Goal: Task Accomplishment & Management: Manage account settings

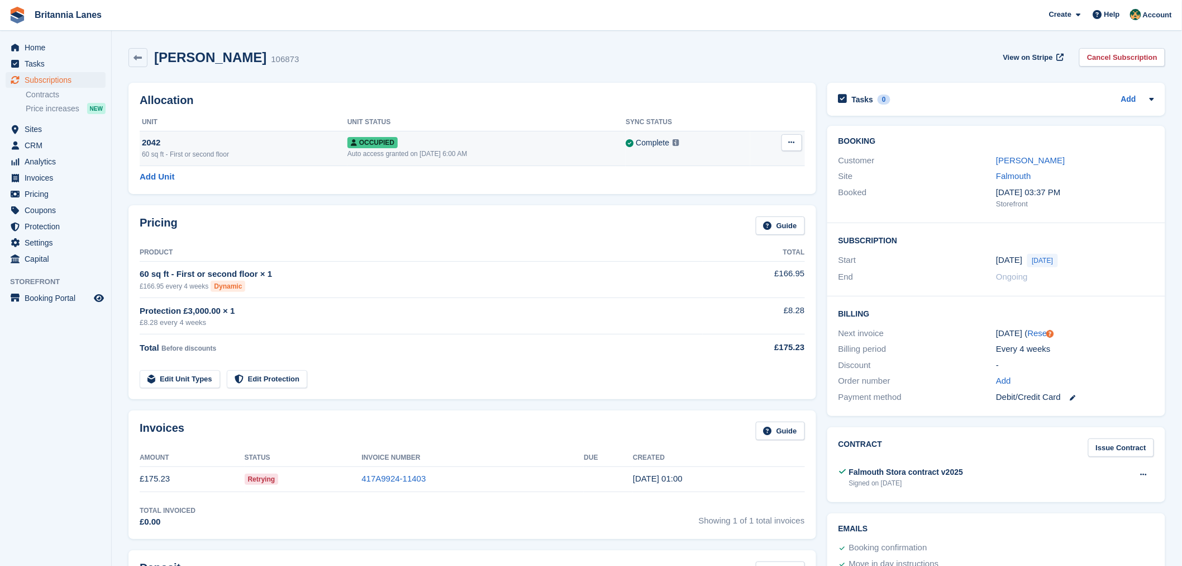
click at [792, 143] on icon at bounding box center [792, 142] width 6 height 7
click at [739, 167] on p "Overlock" at bounding box center [748, 164] width 97 height 15
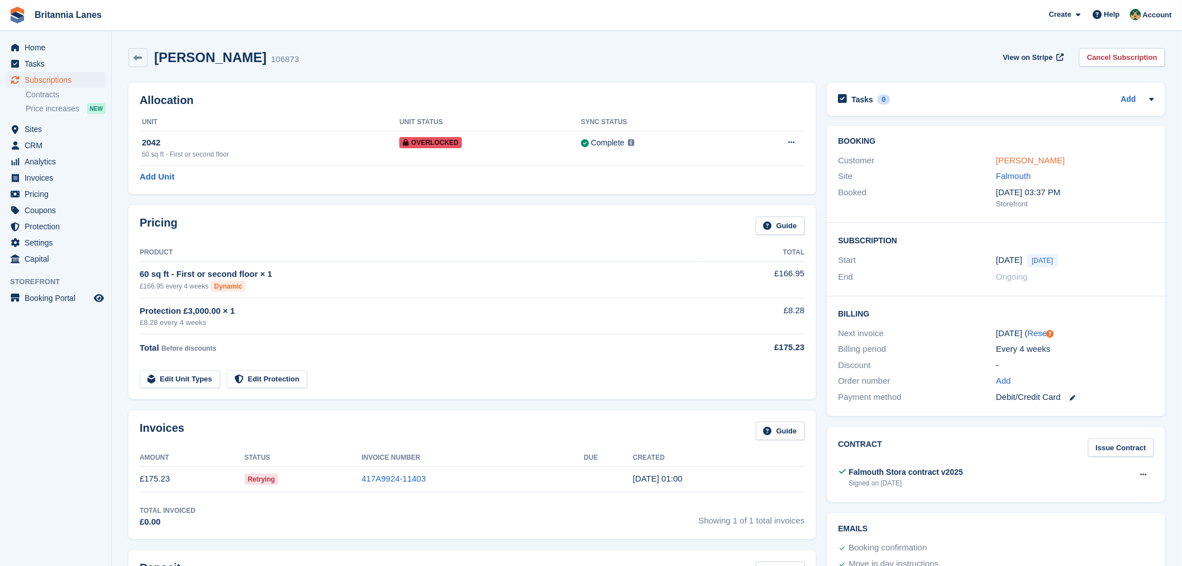
click at [1019, 163] on link "Tierney" at bounding box center [1030, 159] width 69 height 9
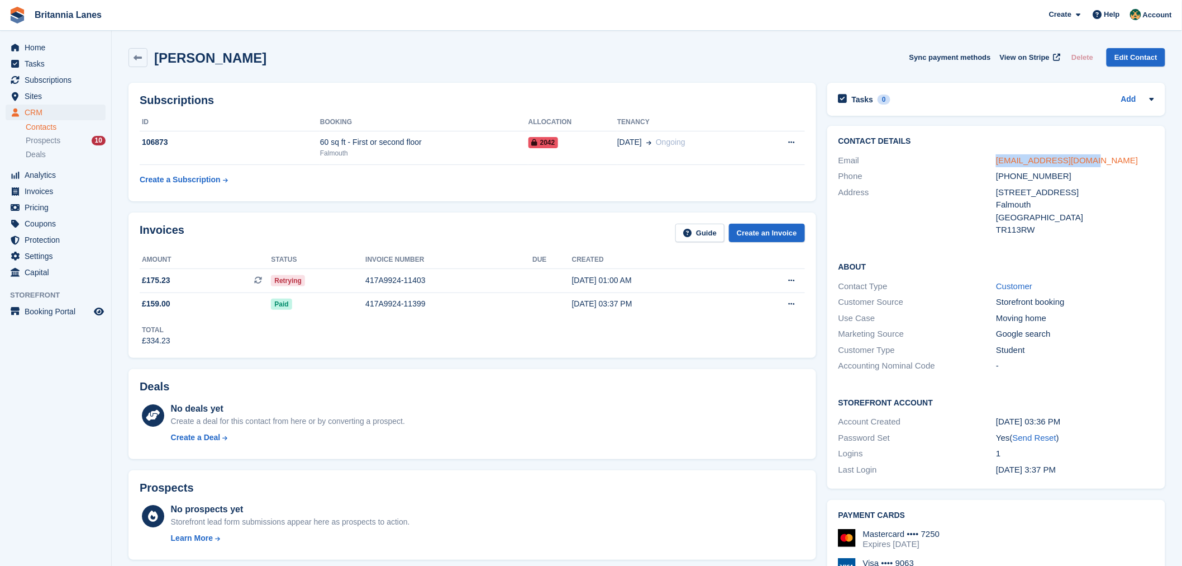
drag, startPoint x: 1099, startPoint y: 163, endPoint x: 997, endPoint y: 161, distance: 102.3
click at [997, 161] on div "tiaabaker@hotmail.com" at bounding box center [1075, 160] width 158 height 13
copy link "tiaabaker@hotmail.com"
click at [794, 278] on icon at bounding box center [792, 280] width 6 height 7
click at [742, 299] on p "Download PDF" at bounding box center [748, 302] width 97 height 15
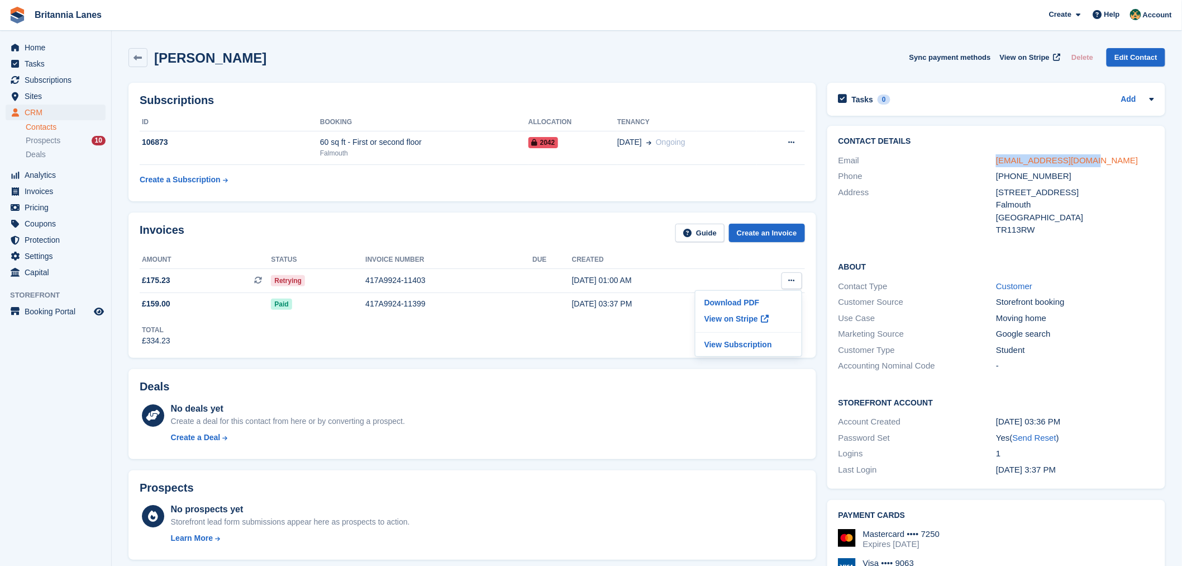
copy link "tiaabaker@hotmail.com"
